Goal: Transaction & Acquisition: Purchase product/service

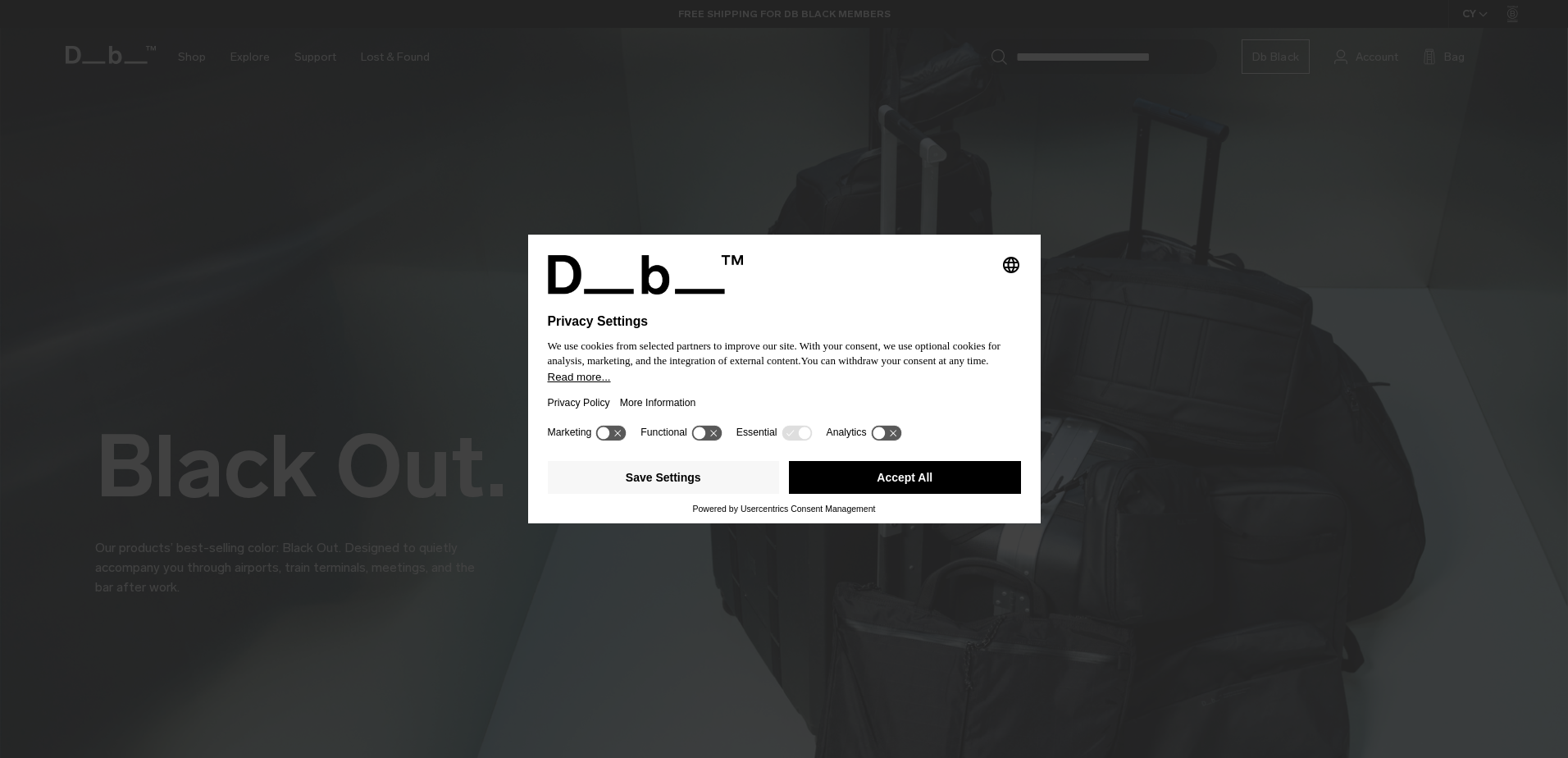
click at [848, 478] on button "Accept All" at bounding box center [905, 477] width 233 height 33
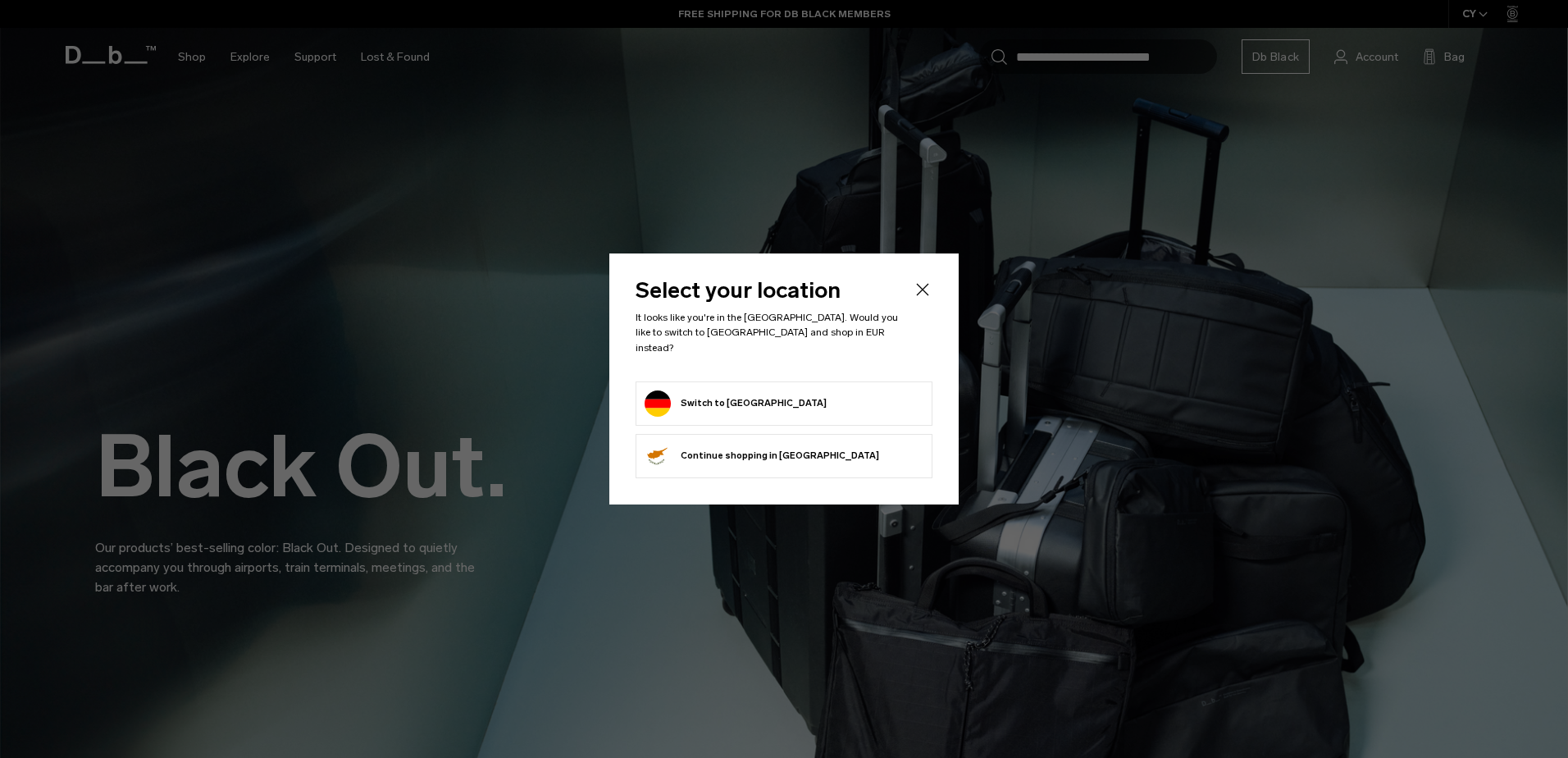
click at [742, 390] on button "Switch to Germany" at bounding box center [735, 403] width 182 height 26
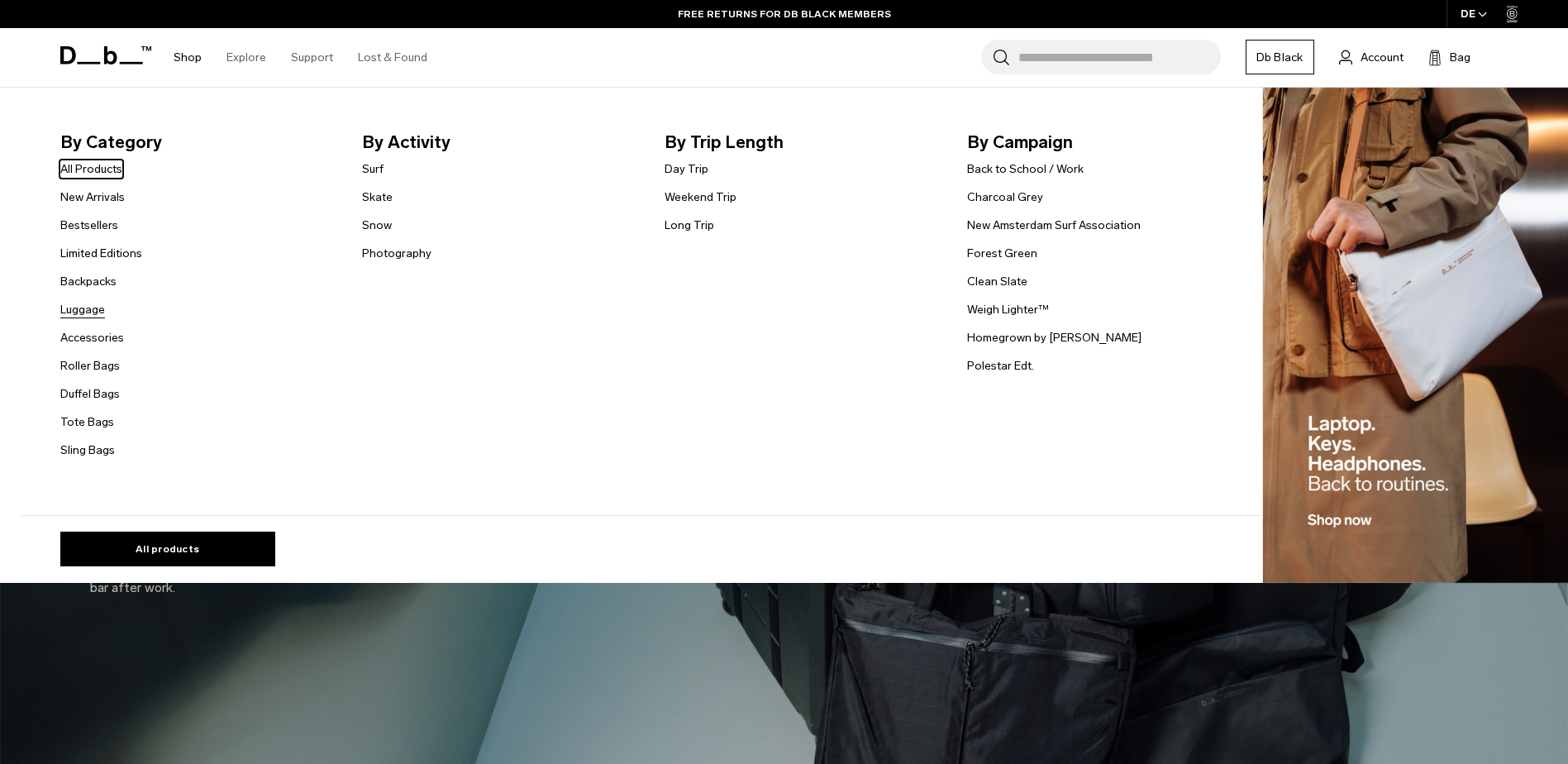
click at [97, 311] on link "Luggage" at bounding box center [82, 310] width 44 height 17
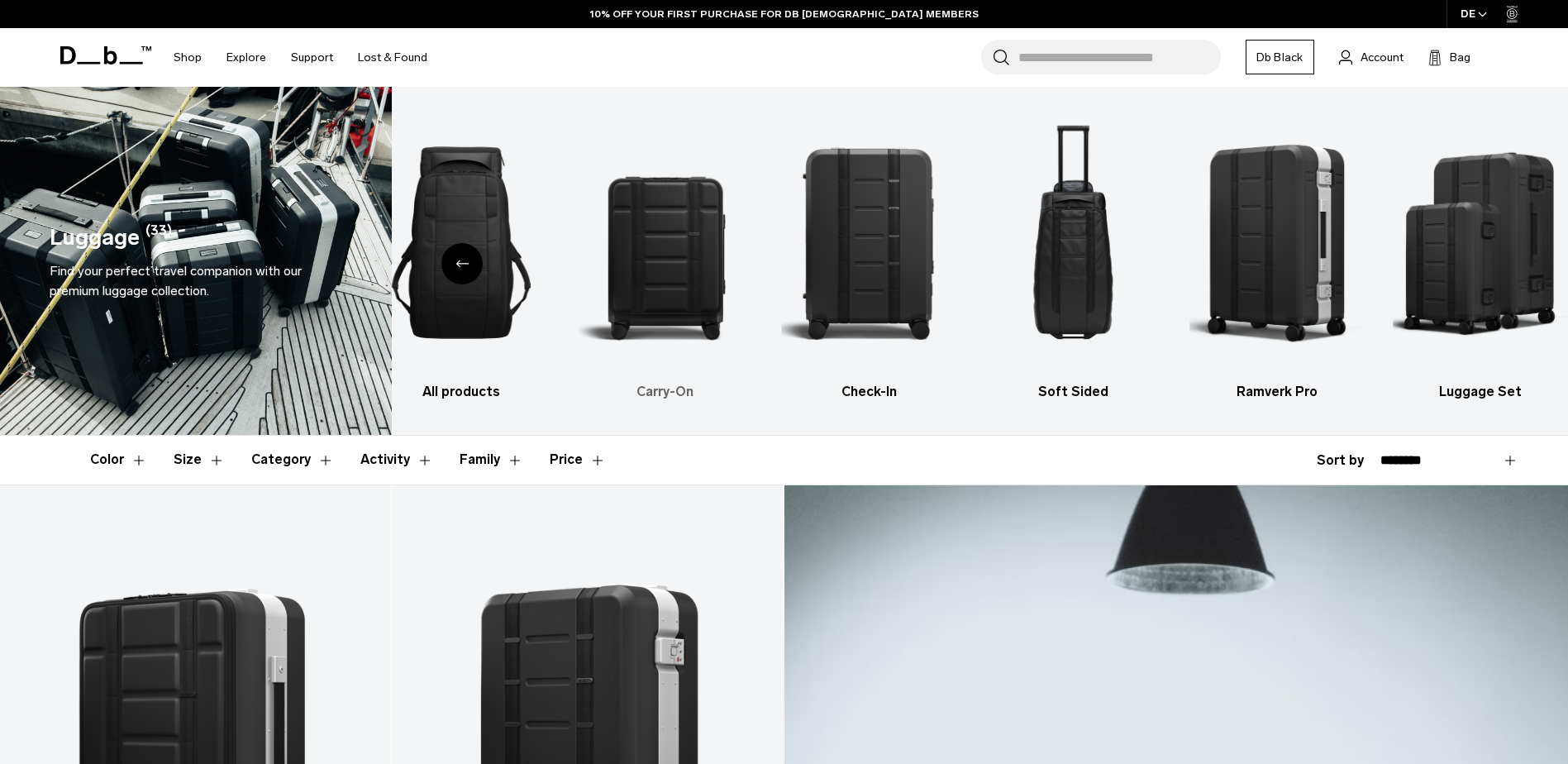
click at [647, 253] on img "2 / 6" at bounding box center [665, 243] width 175 height 262
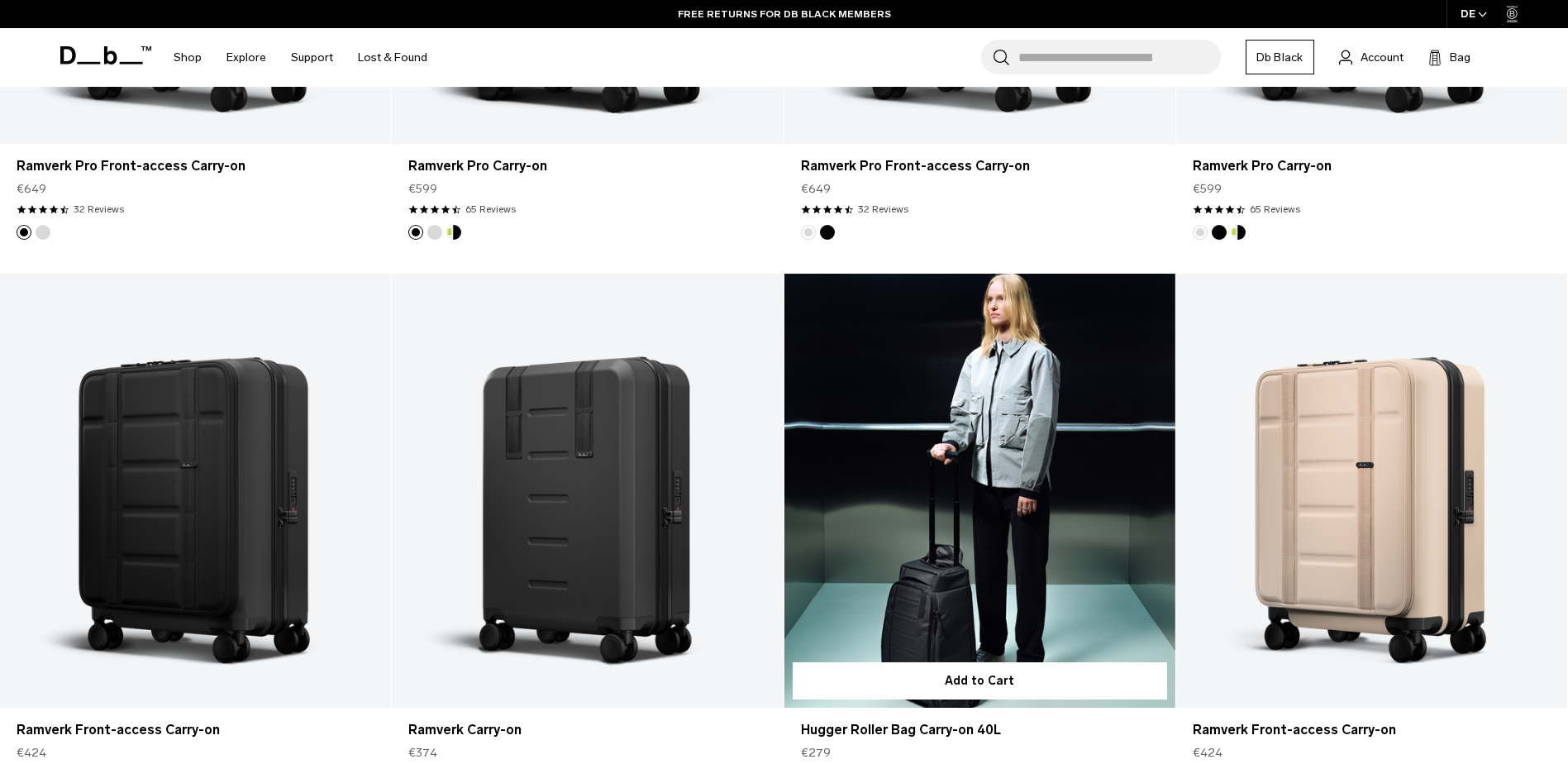
scroll to position [992, 0]
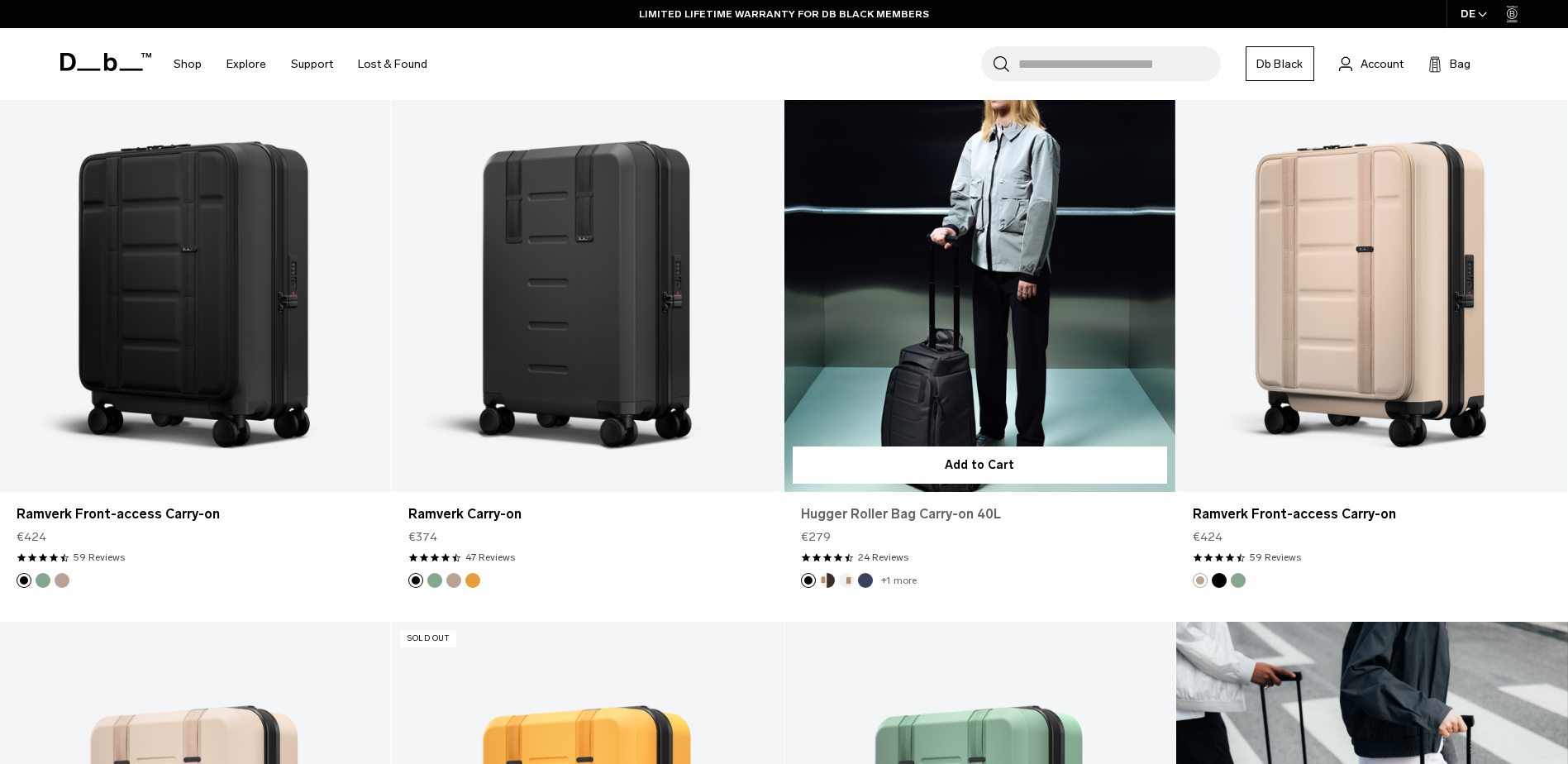
click at [947, 516] on link "Hugger Roller Bag Carry-on 40L" at bounding box center [980, 514] width 358 height 20
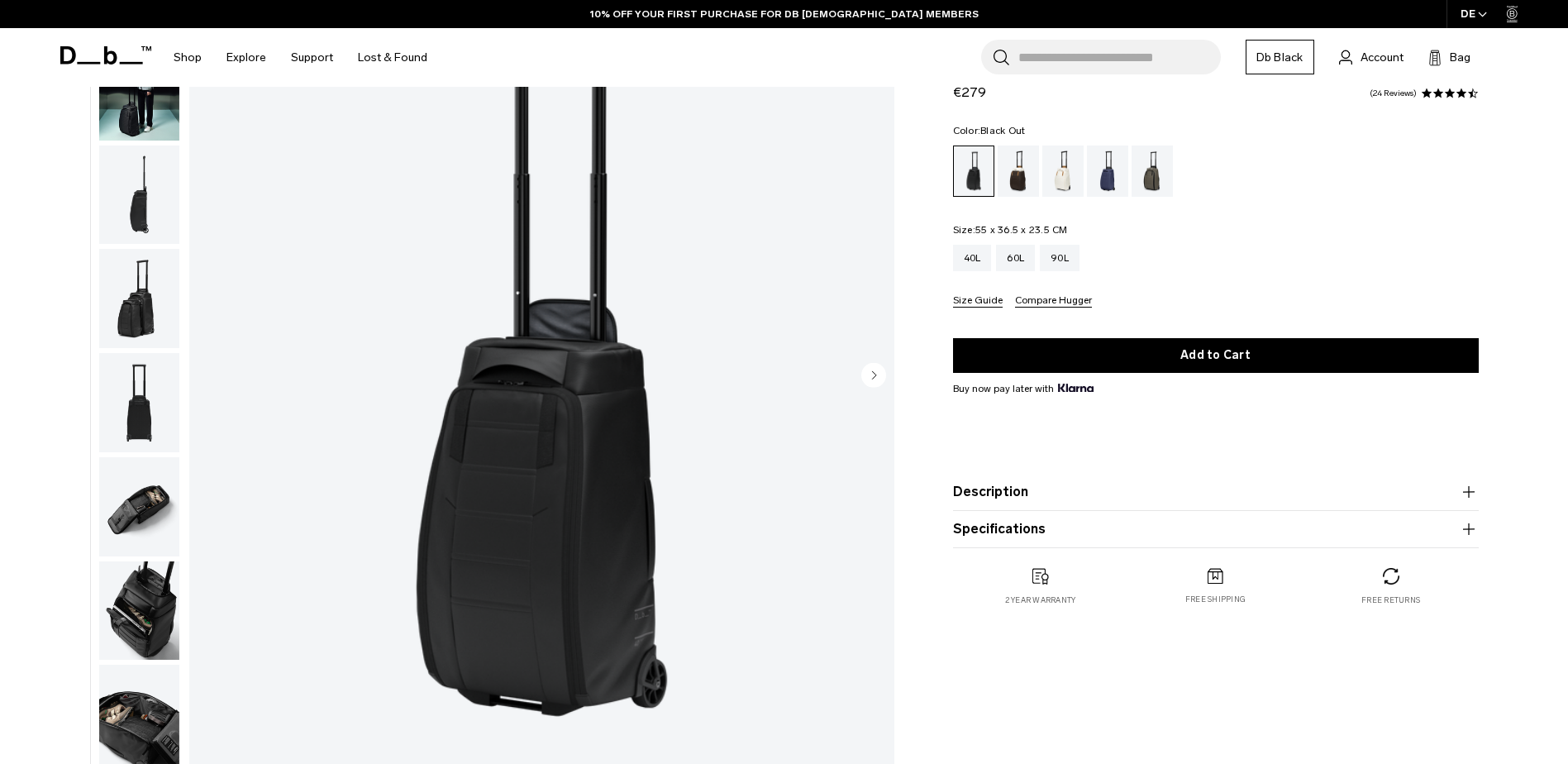
scroll to position [330, 0]
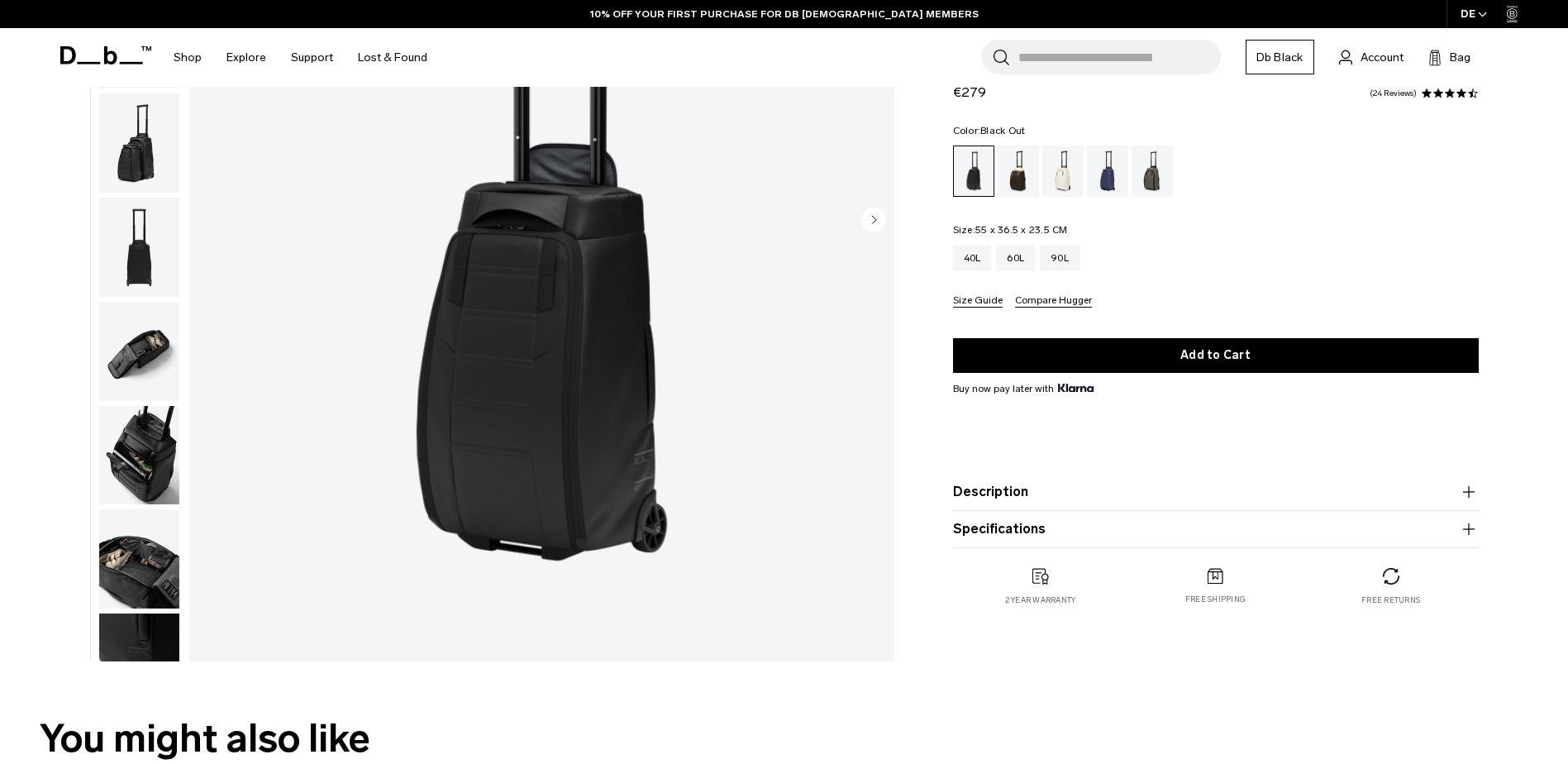
click at [142, 332] on img "button" at bounding box center [138, 351] width 80 height 99
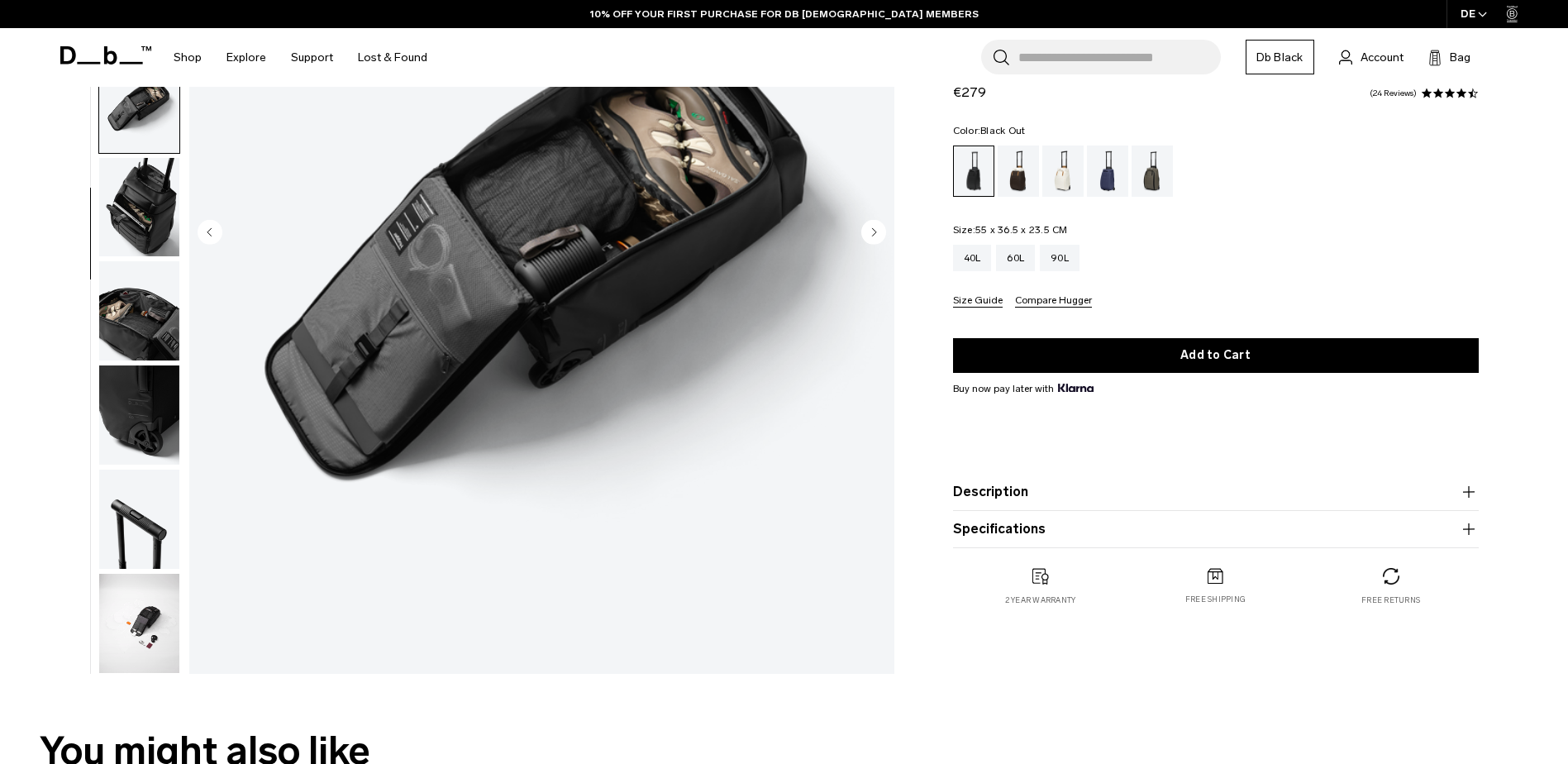
scroll to position [83, 0]
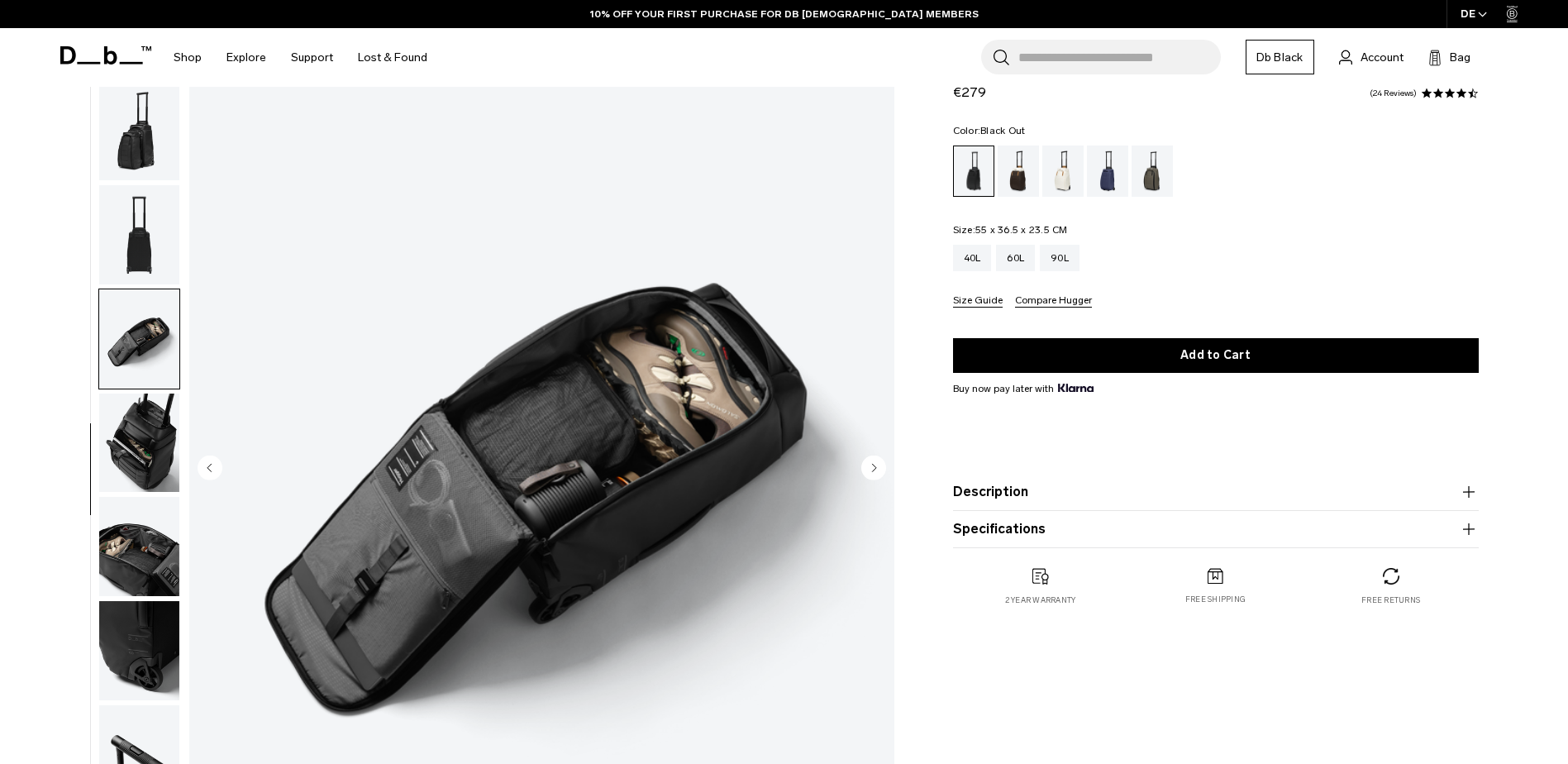
click at [134, 452] on img "button" at bounding box center [138, 442] width 80 height 99
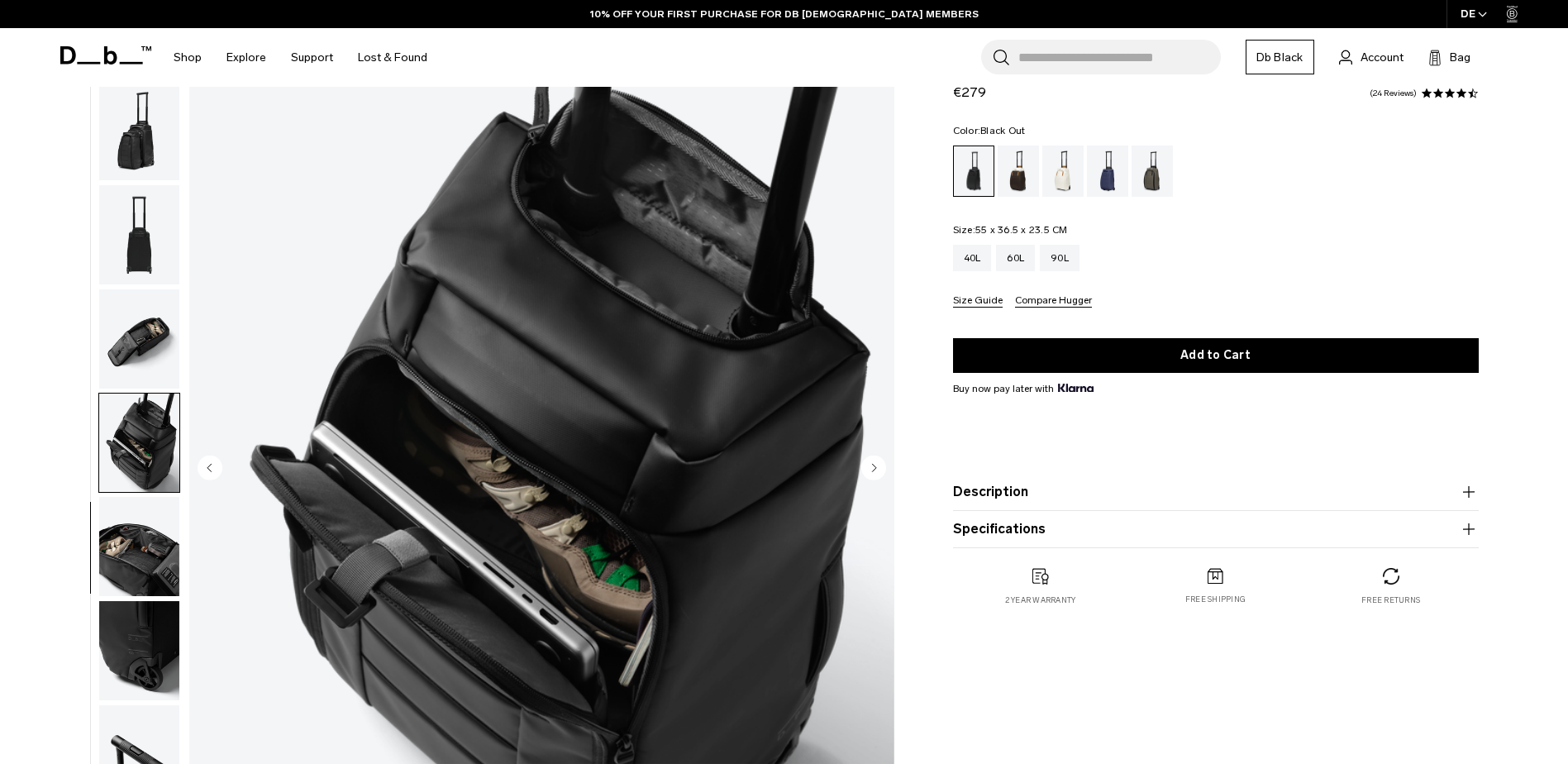
click at [154, 559] on img "button" at bounding box center [138, 546] width 80 height 99
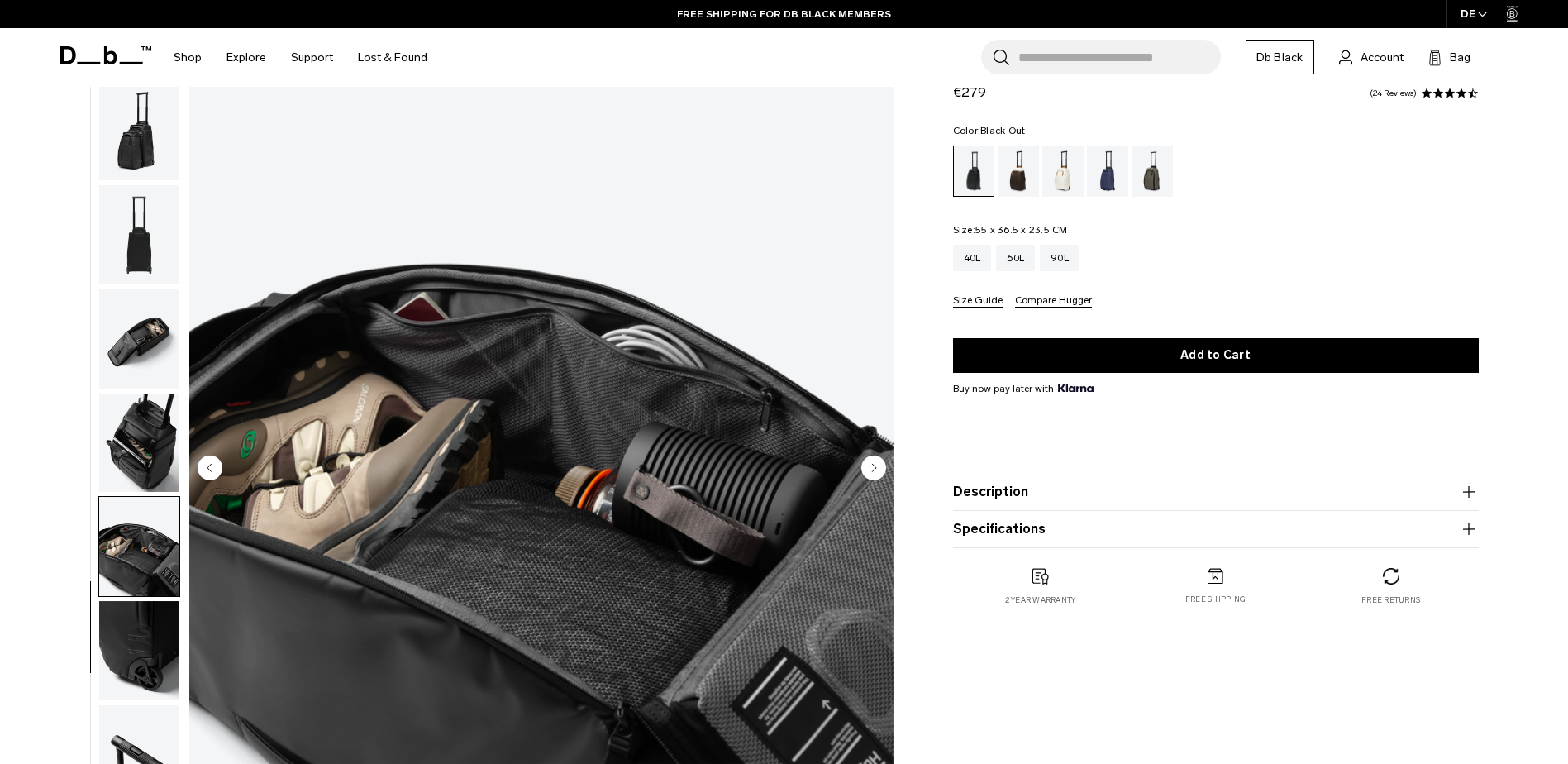
click at [164, 639] on img "button" at bounding box center [138, 649] width 80 height 99
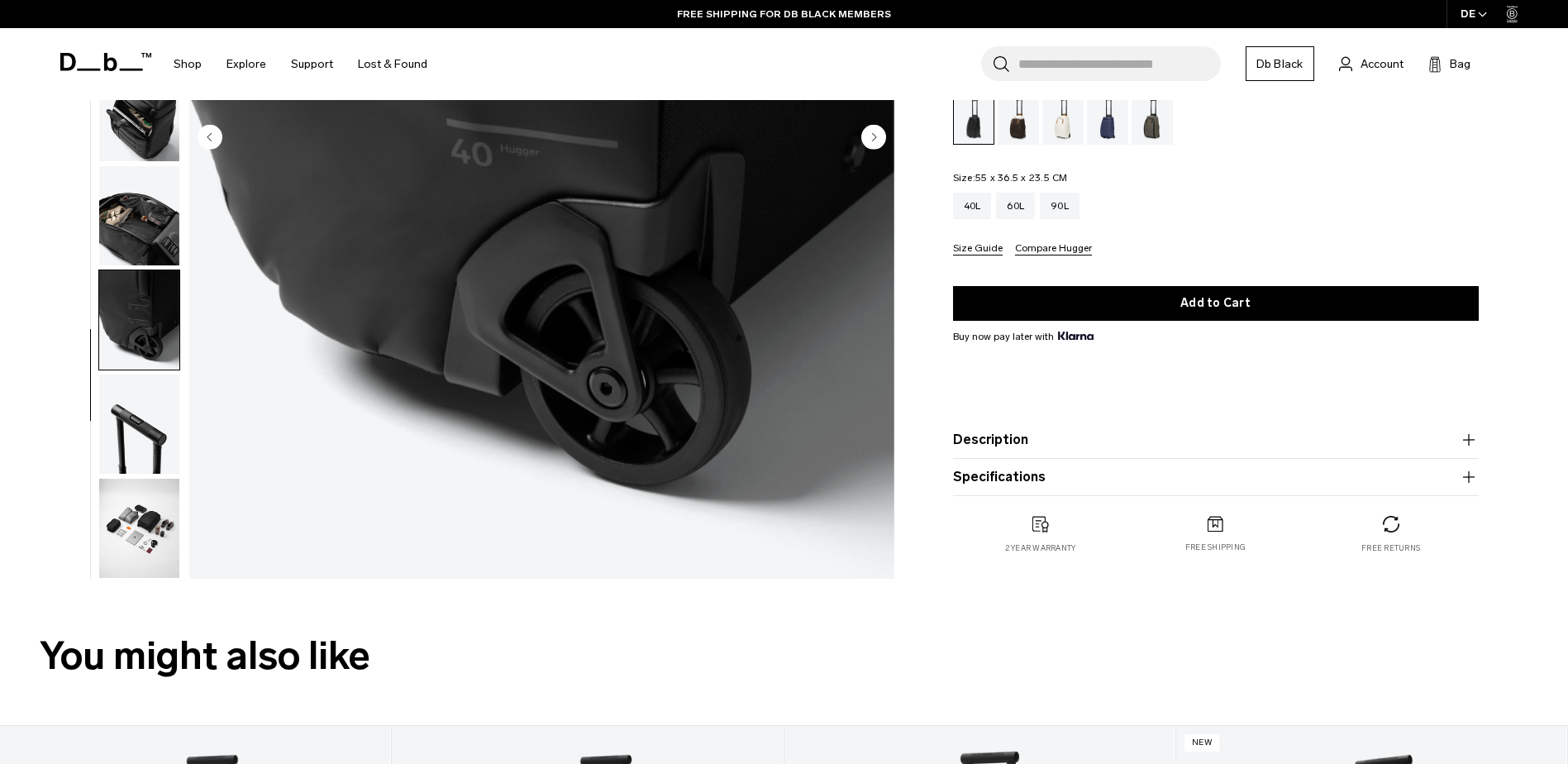
scroll to position [579, 0]
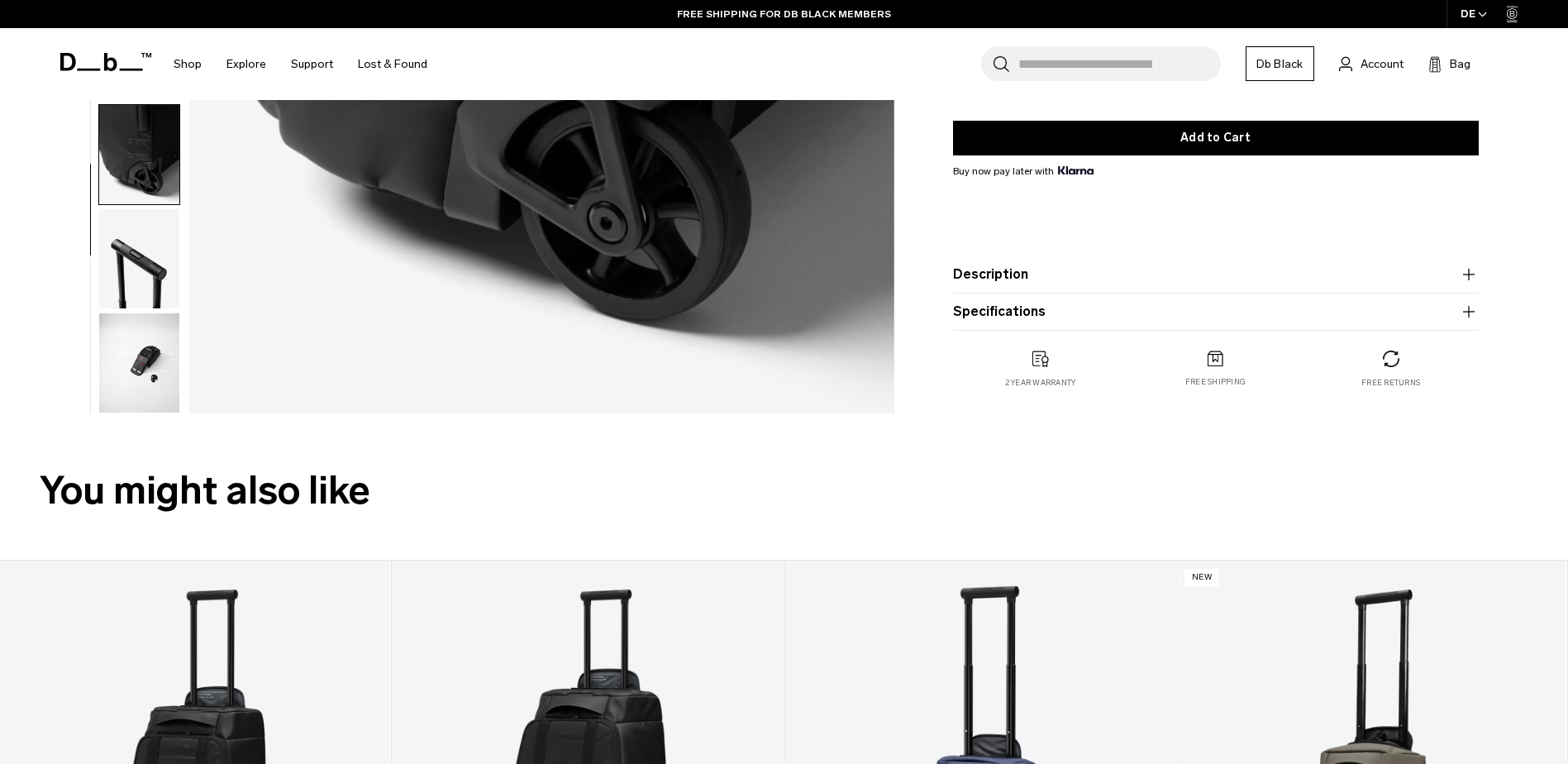
click at [133, 369] on img "button" at bounding box center [138, 362] width 80 height 99
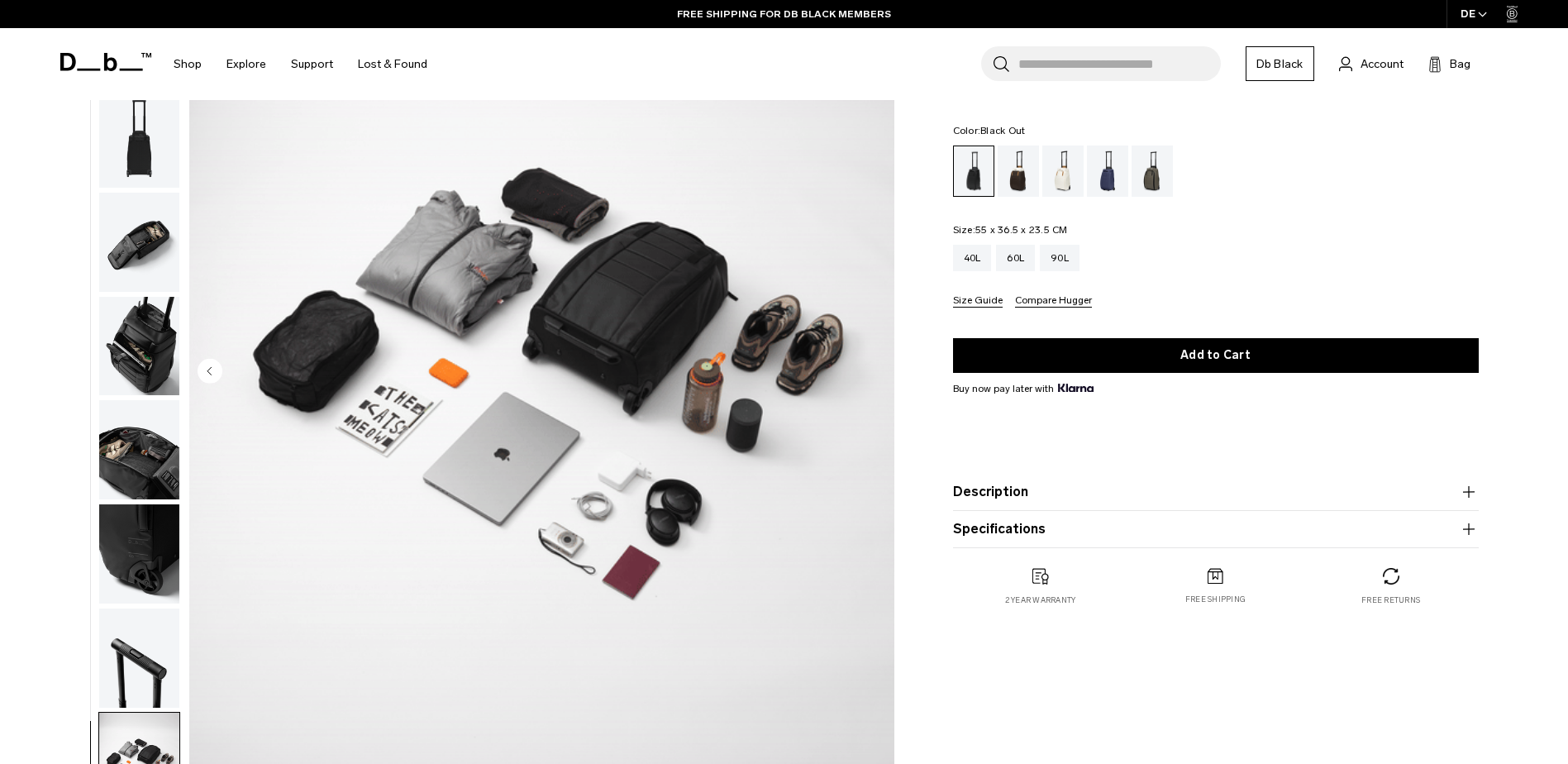
scroll to position [166, 0]
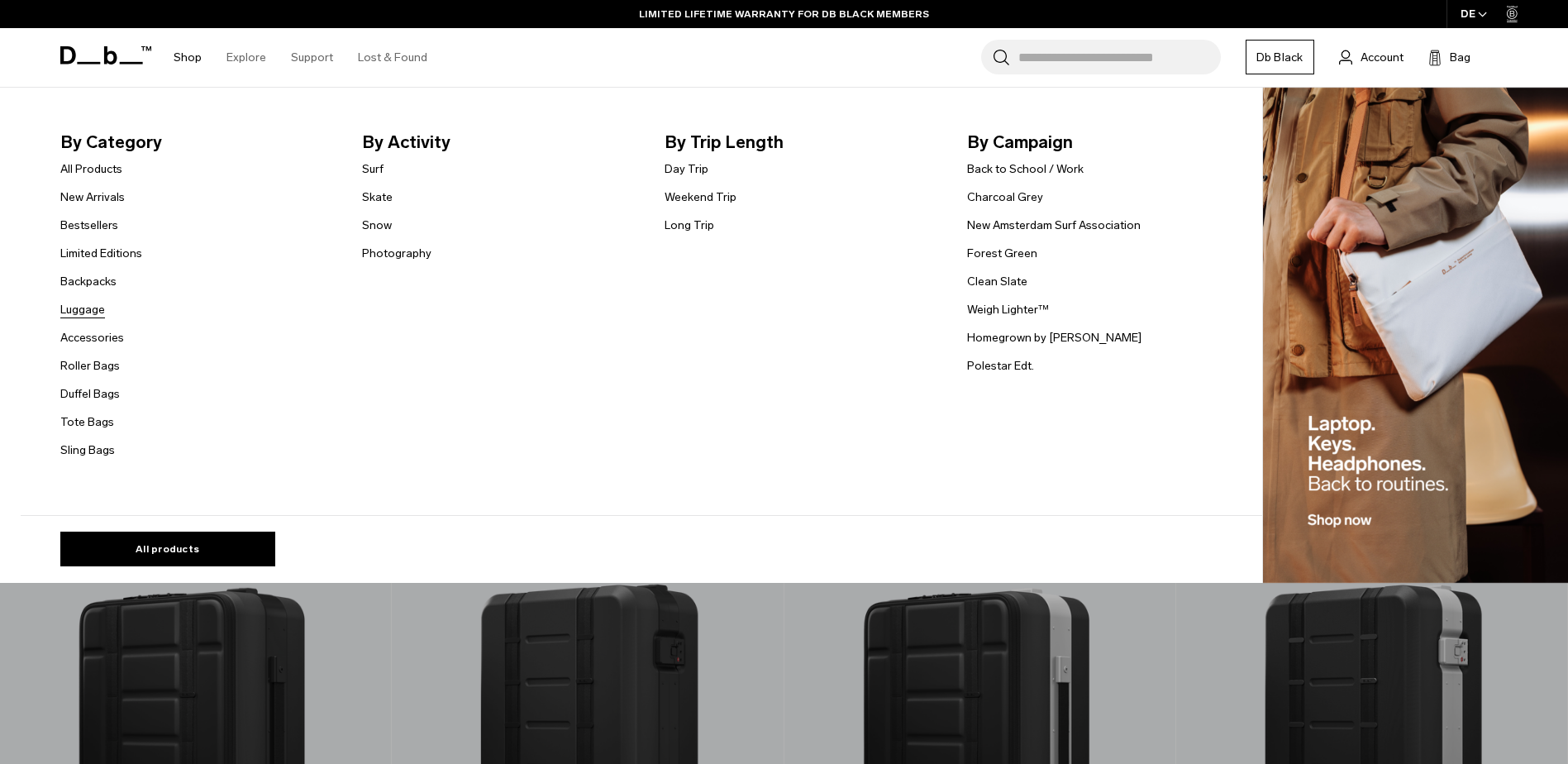
click at [99, 309] on link "Luggage" at bounding box center [82, 310] width 44 height 17
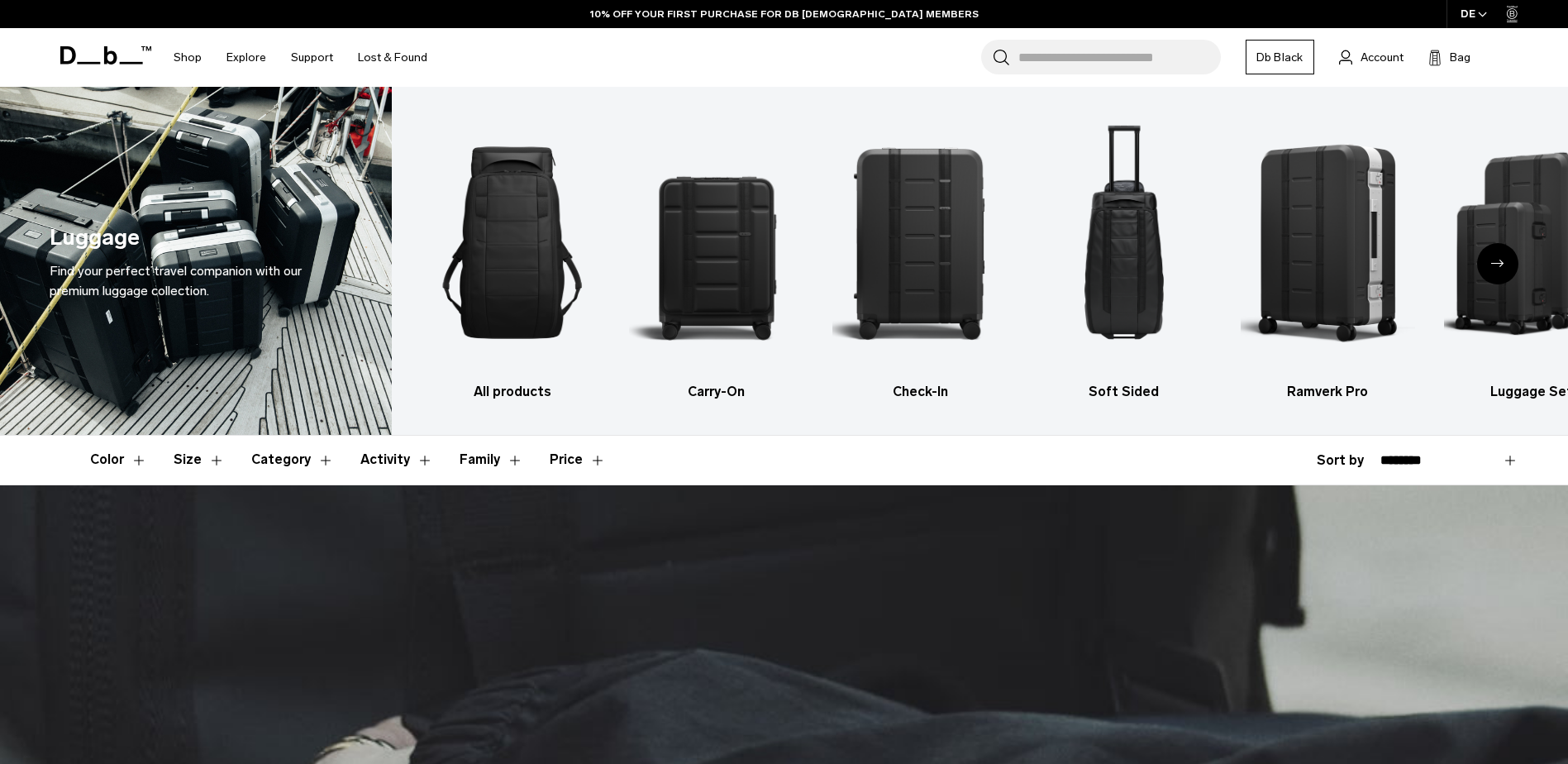
click at [1503, 260] on icon "Next slide" at bounding box center [1497, 263] width 13 height 8
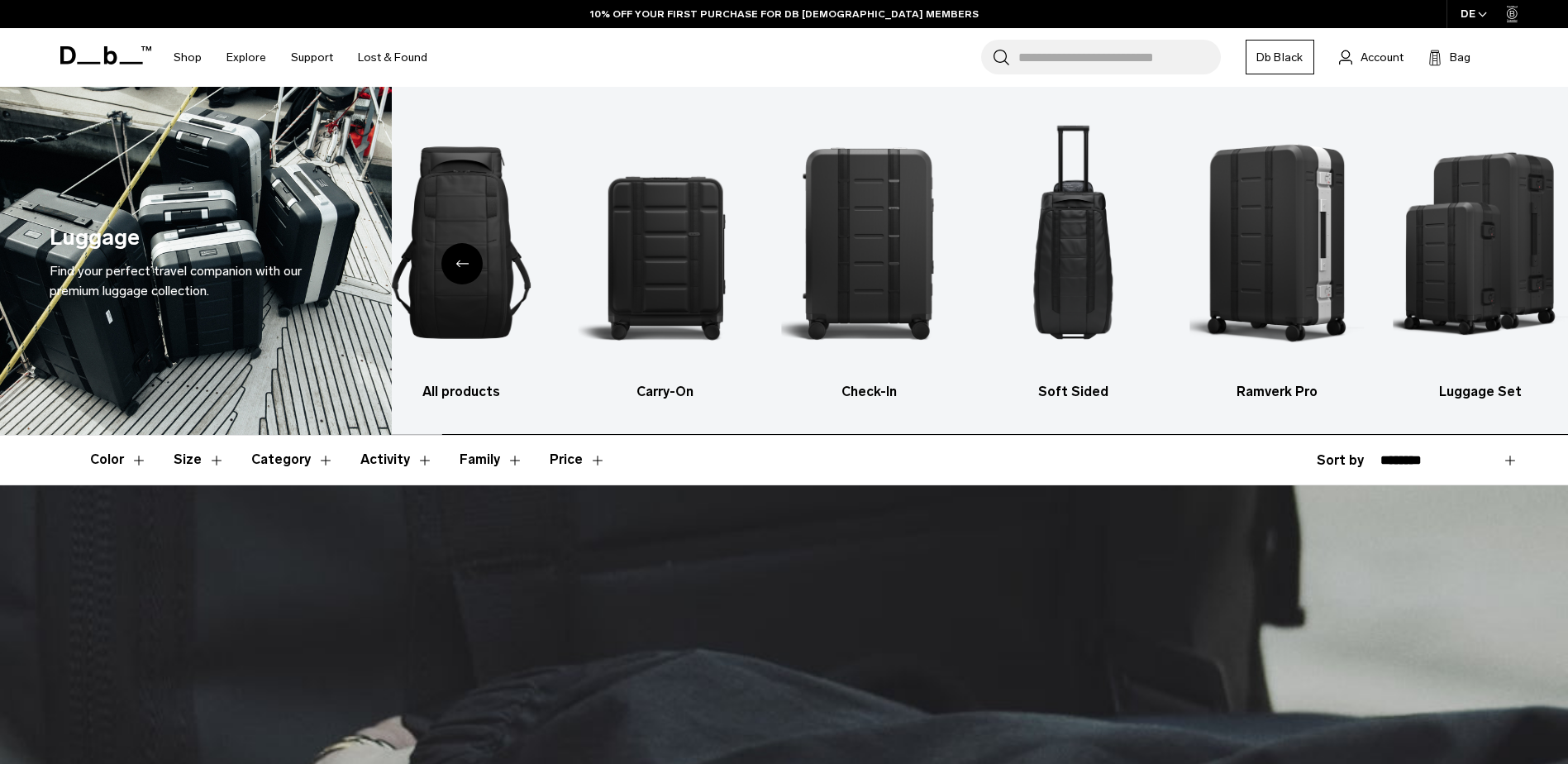
click at [1503, 259] on img "6 / 6" at bounding box center [1481, 243] width 175 height 262
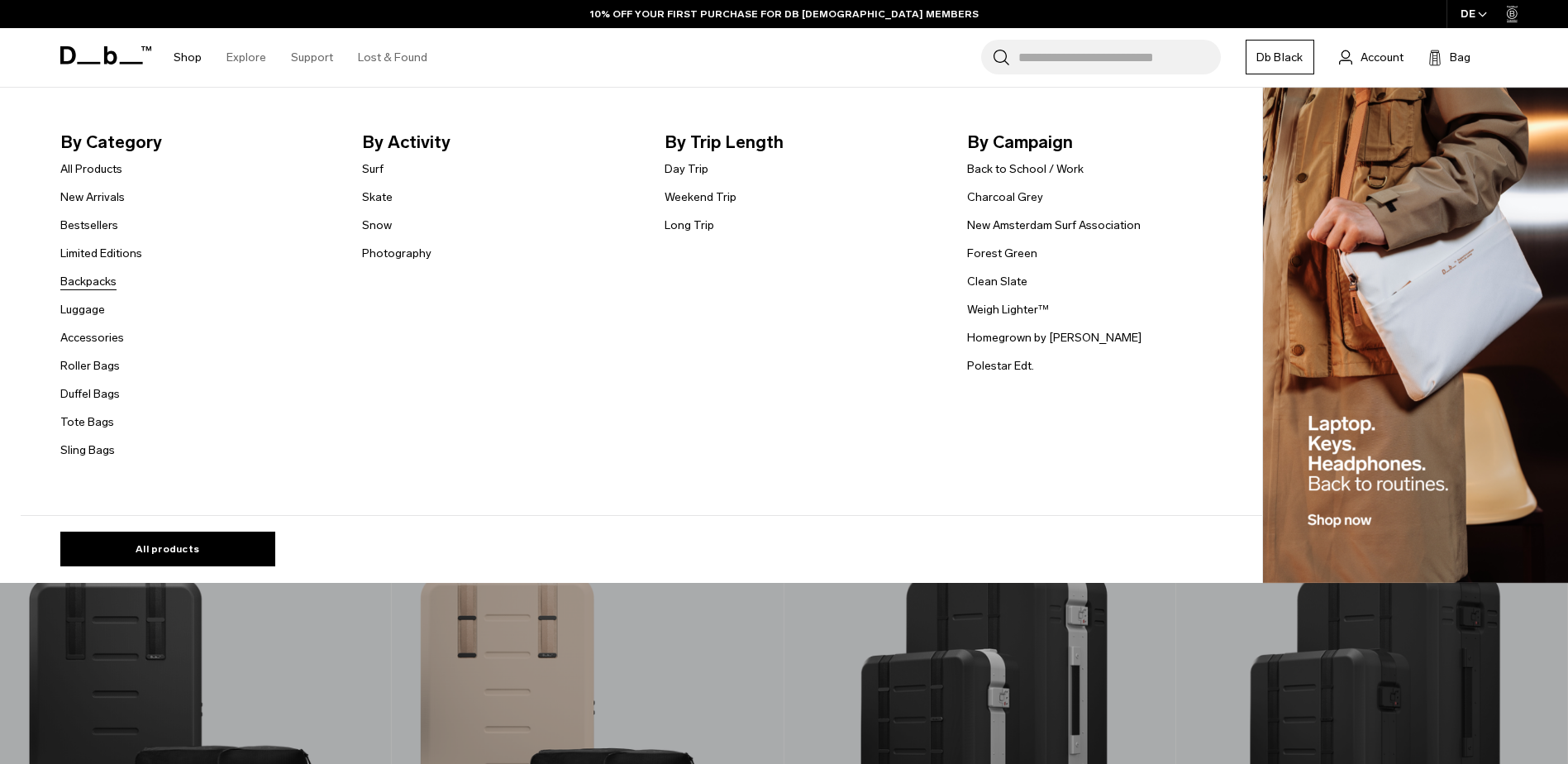
click at [99, 279] on link "Backpacks" at bounding box center [88, 281] width 56 height 17
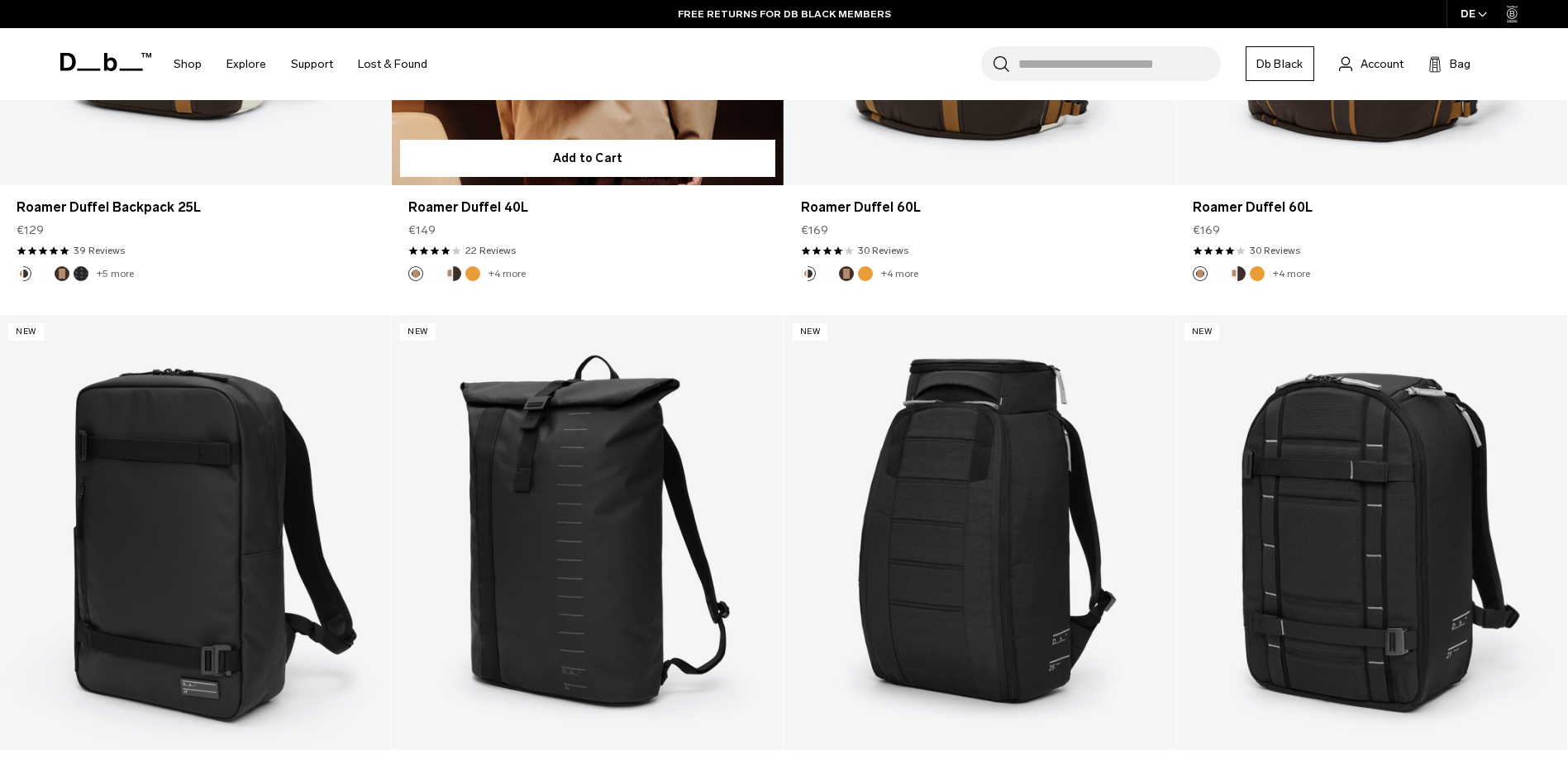
scroll to position [1570, 0]
